Goal: Download file/media

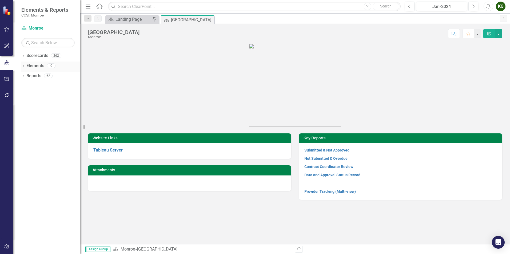
drag, startPoint x: 23, startPoint y: 55, endPoint x: 51, endPoint y: 77, distance: 35.2
click at [23, 55] on icon "Dropdown" at bounding box center [23, 56] width 4 height 3
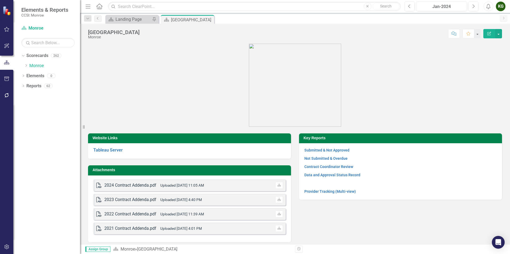
click at [25, 66] on icon "Dropdown" at bounding box center [26, 65] width 4 height 3
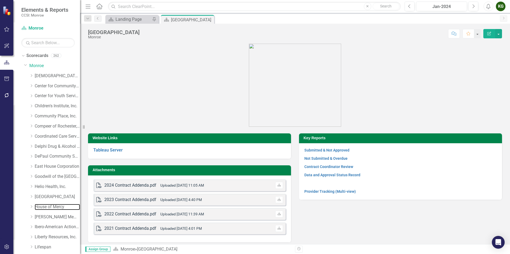
drag, startPoint x: 43, startPoint y: 205, endPoint x: 82, endPoint y: 186, distance: 43.3
click at [44, 205] on link "House of Mercy" at bounding box center [57, 207] width 45 height 6
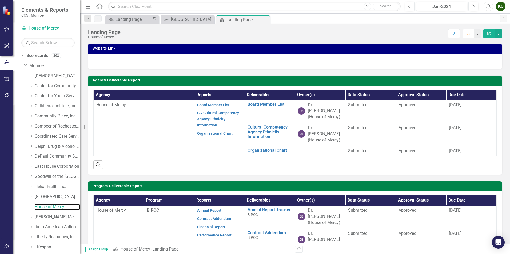
scroll to position [120, 0]
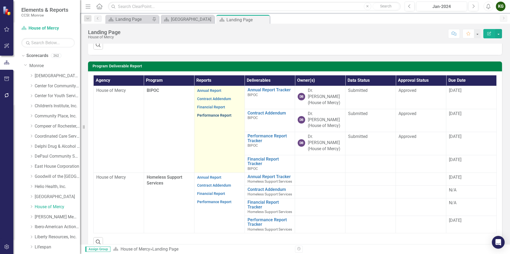
click at [215, 113] on link "Performance Report" at bounding box center [214, 115] width 34 height 4
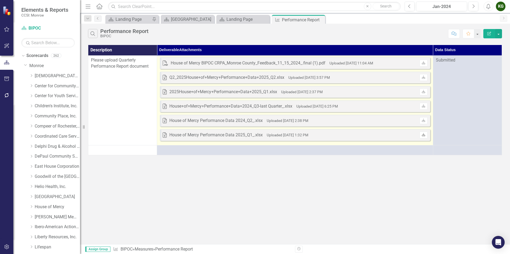
click at [423, 136] on icon "Download" at bounding box center [423, 135] width 4 height 3
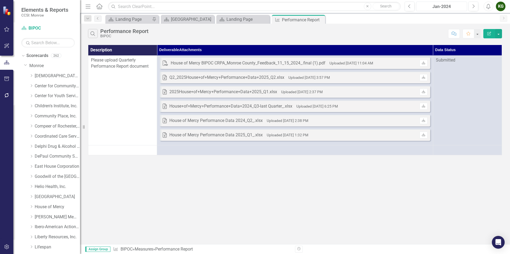
click at [441, 5] on div "Jan-2024" at bounding box center [441, 6] width 47 height 6
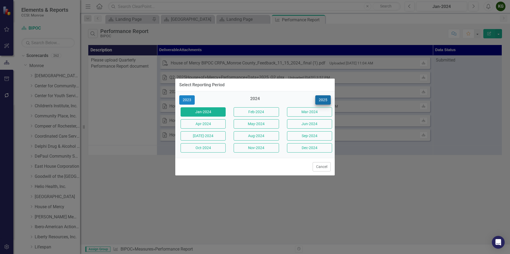
click at [321, 96] on div "2023 2024 [DATE]-2024 Feb-2024 Mar-2024 Apr-2024 May-2024 Jun-2024 [DATE]-2024 …" at bounding box center [254, 124] width 159 height 67
click at [321, 99] on button "2025" at bounding box center [322, 99] width 15 height 9
click at [264, 136] on button "Aug-2025" at bounding box center [256, 135] width 45 height 9
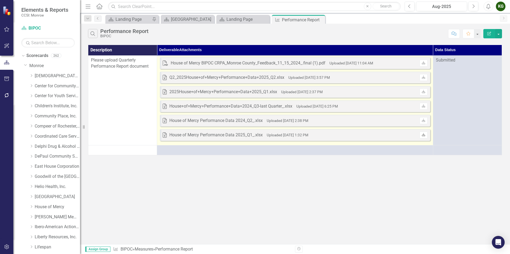
click at [423, 136] on icon "Download" at bounding box center [423, 135] width 4 height 3
click at [178, 135] on div "House of Mercy Performance Data 2025_Q1_.xlsx" at bounding box center [215, 135] width 93 height 6
click at [422, 135] on icon "Download" at bounding box center [423, 135] width 4 height 3
click at [231, 90] on div "2025House+of+Mercy+Performance+Data+2025_Q1.xlsx" at bounding box center [223, 92] width 108 height 6
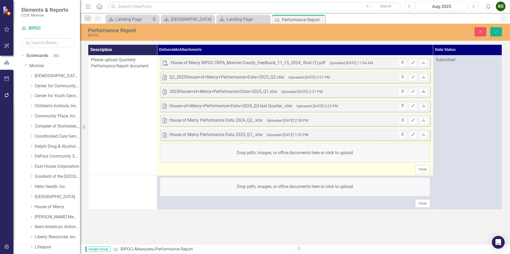
click at [426, 92] on link "Download" at bounding box center [424, 92] width 8 height 7
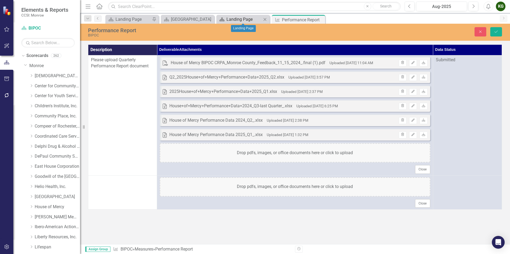
click at [248, 21] on div "Landing Page" at bounding box center [243, 19] width 35 height 7
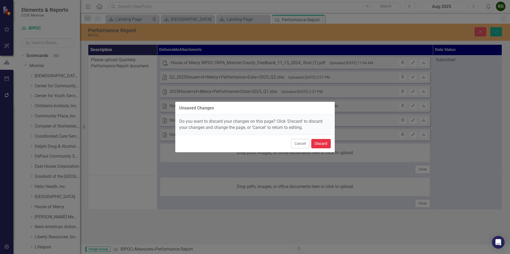
click at [323, 145] on button "Discard" at bounding box center [320, 143] width 19 height 9
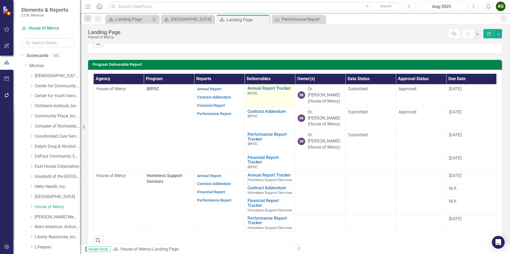
scroll to position [133, 0]
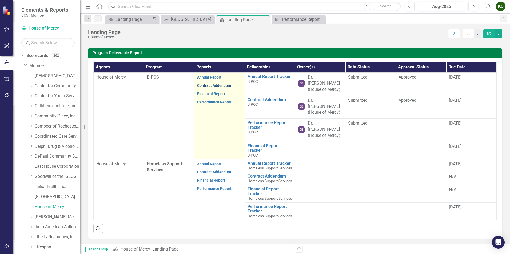
click at [213, 83] on link "Contract Addendum" at bounding box center [214, 85] width 34 height 4
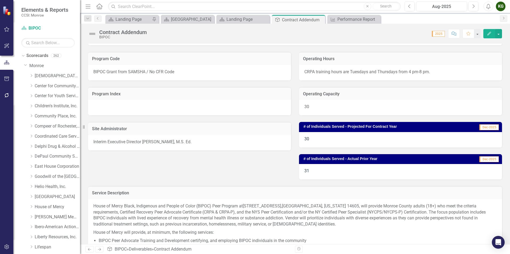
scroll to position [80, 0]
